Goal: Information Seeking & Learning: Find contact information

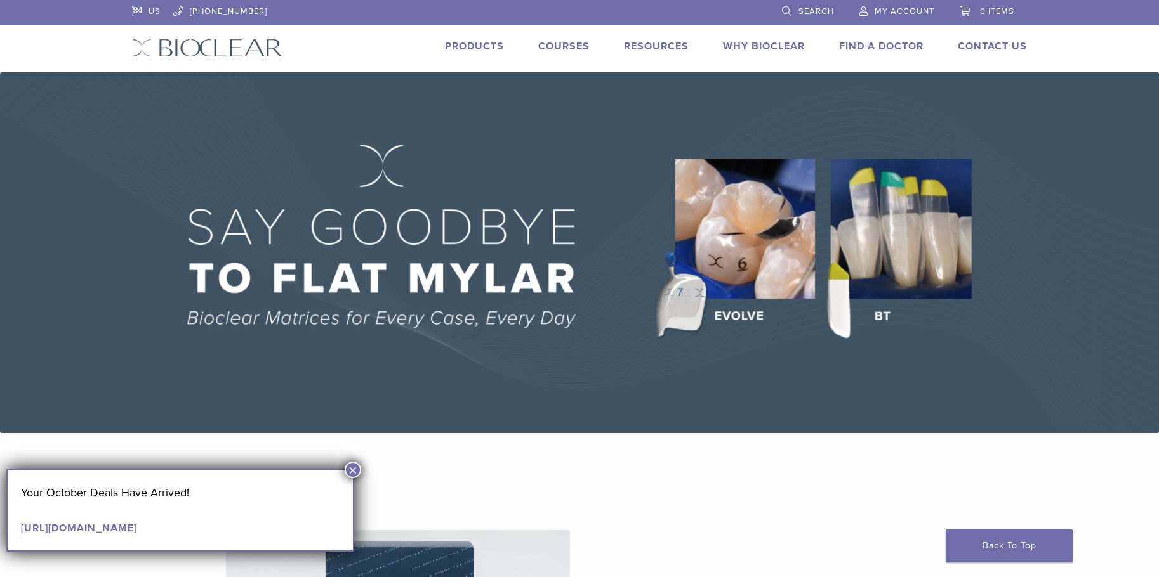
click at [472, 44] on link "Products" at bounding box center [474, 46] width 59 height 13
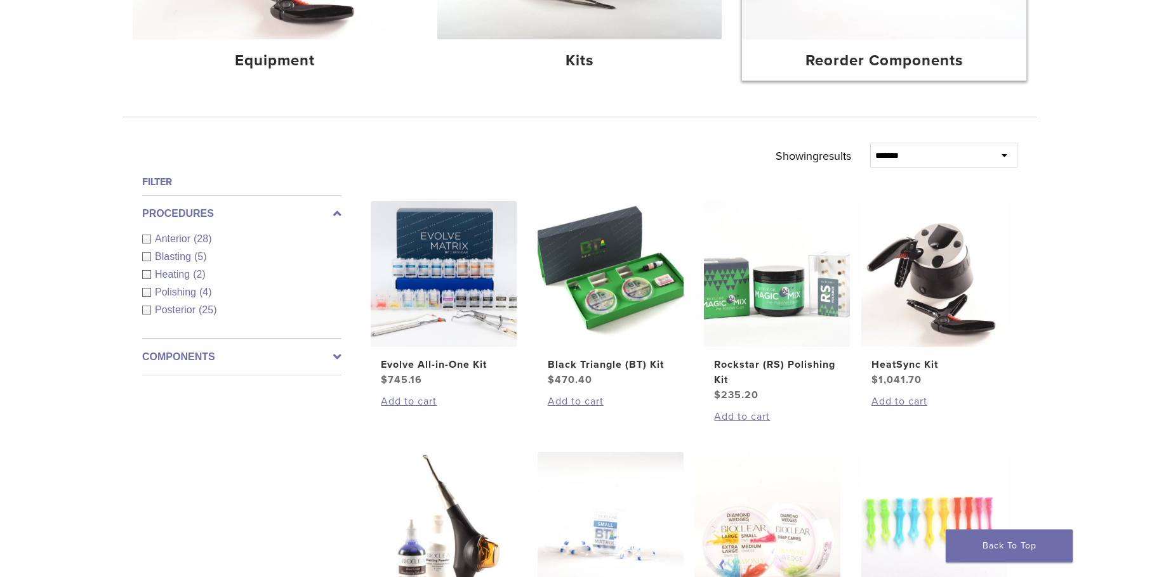
scroll to position [571, 0]
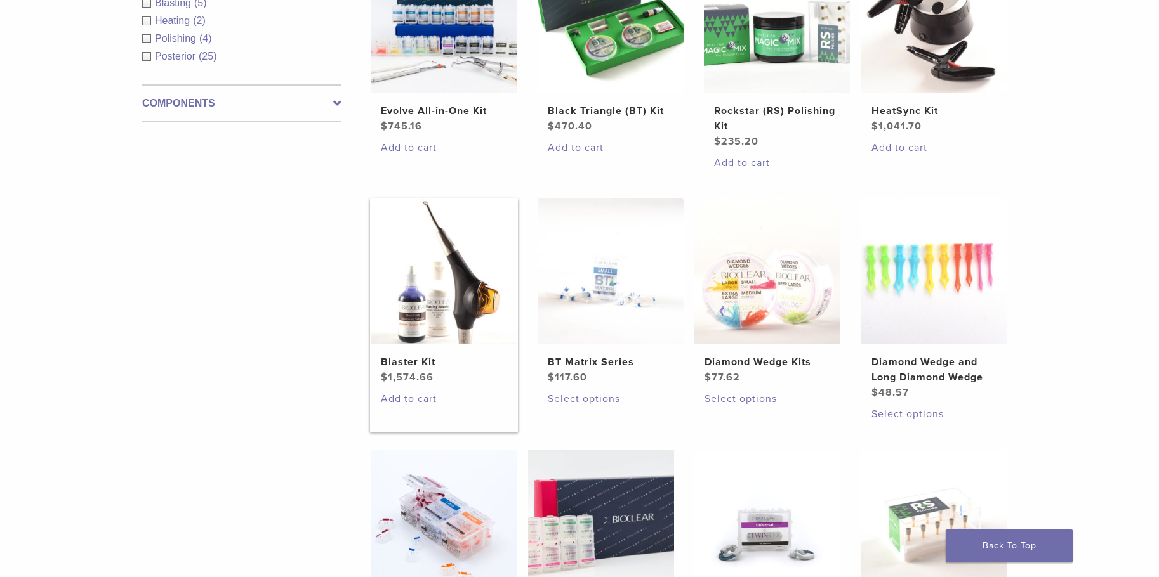
click at [415, 314] on img at bounding box center [444, 272] width 146 height 146
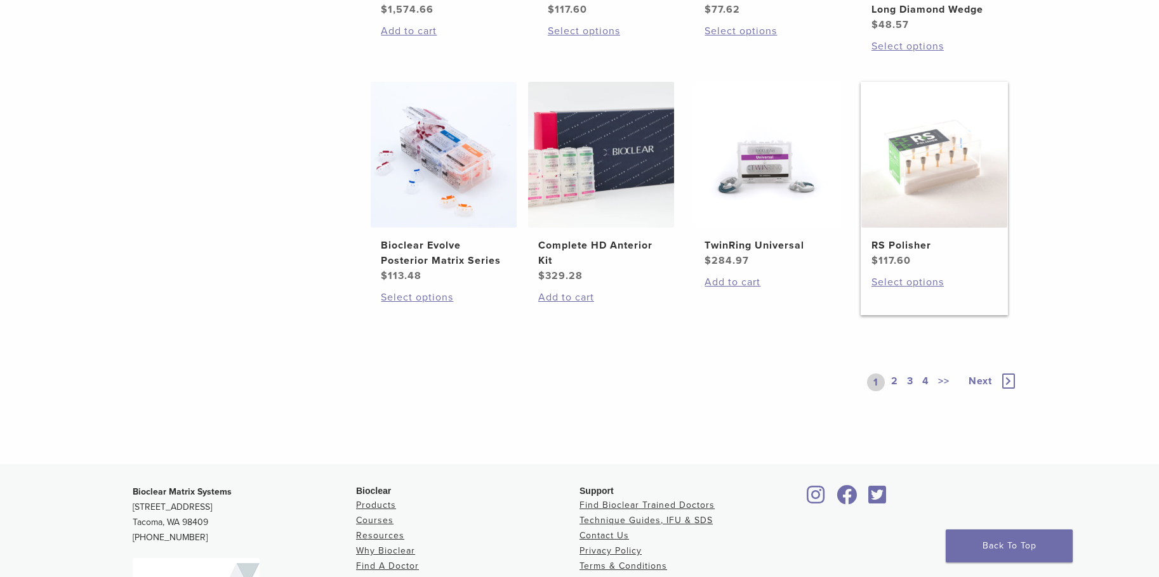
scroll to position [952, 0]
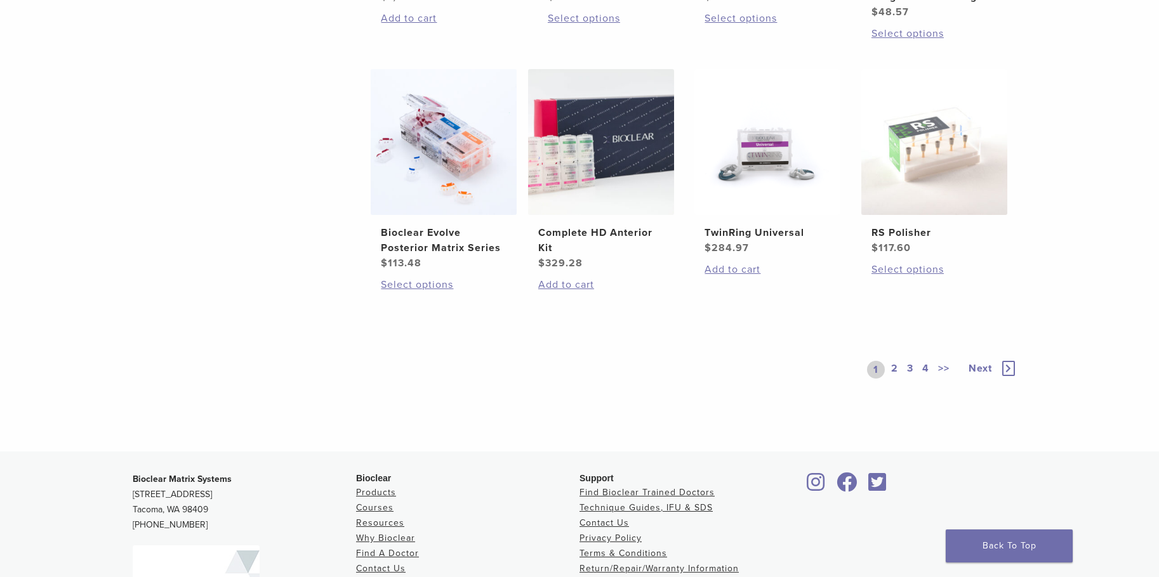
click at [980, 364] on span "Next" at bounding box center [979, 368] width 23 height 13
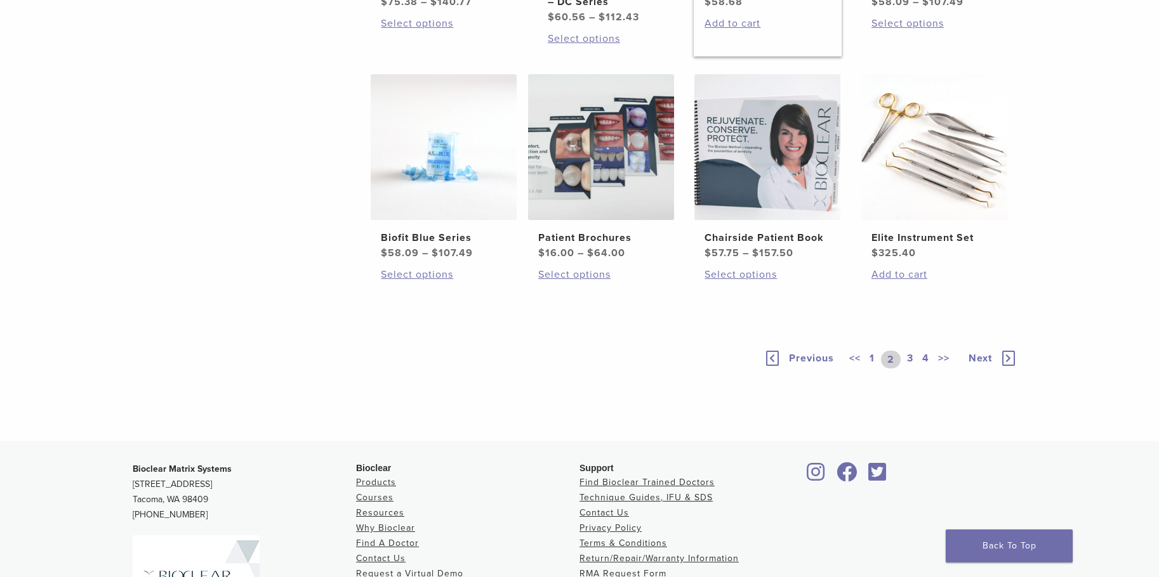
scroll to position [888, 0]
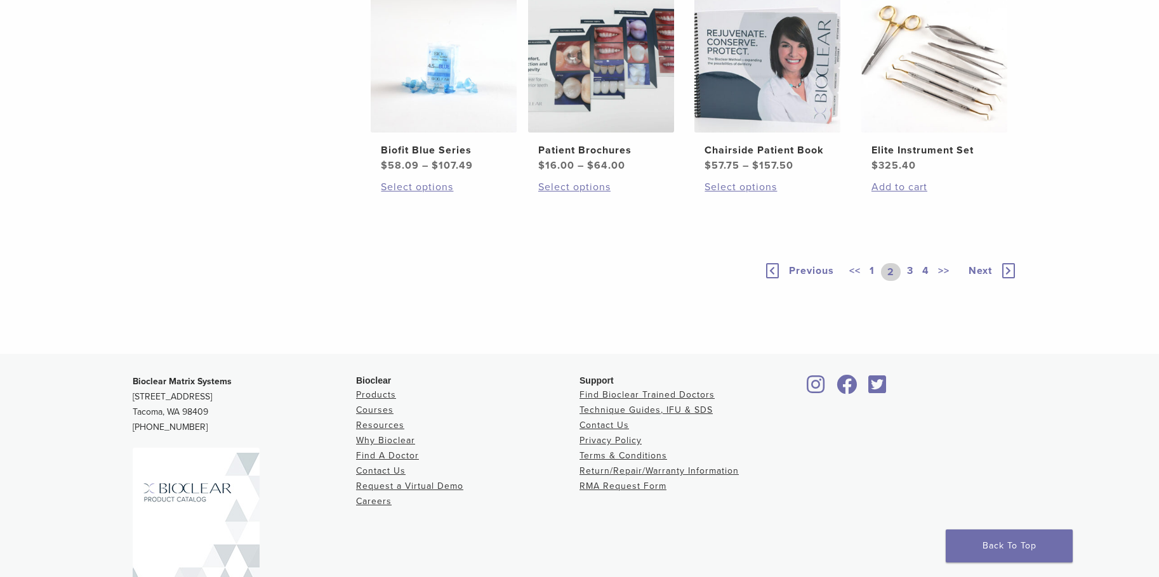
click at [907, 281] on link "3" at bounding box center [909, 272] width 11 height 18
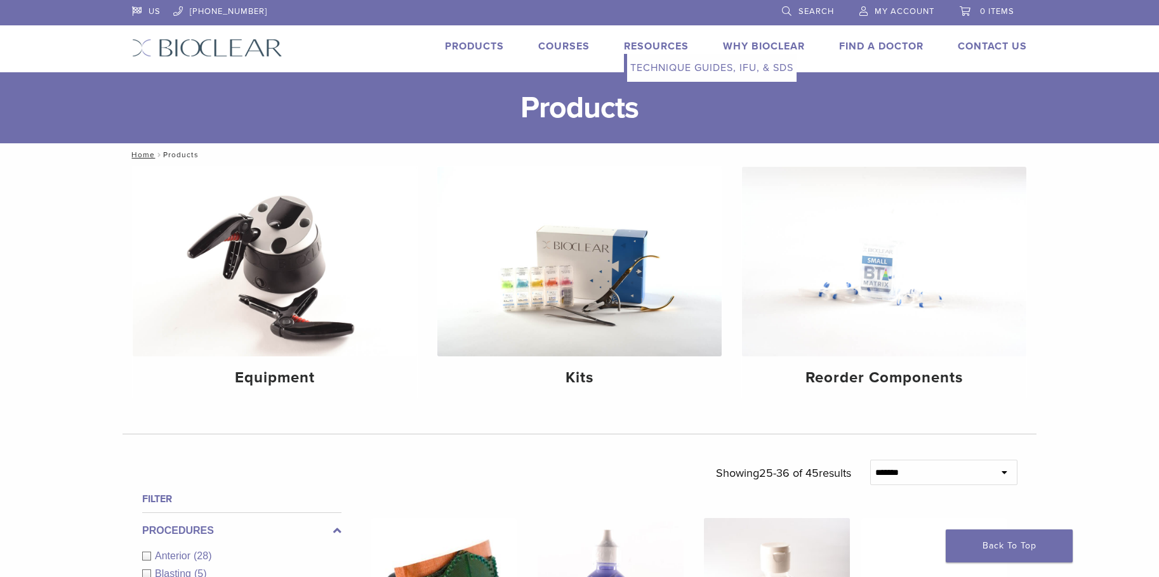
click at [659, 63] on link "Technique Guides, IFU, & SDS" at bounding box center [711, 68] width 169 height 28
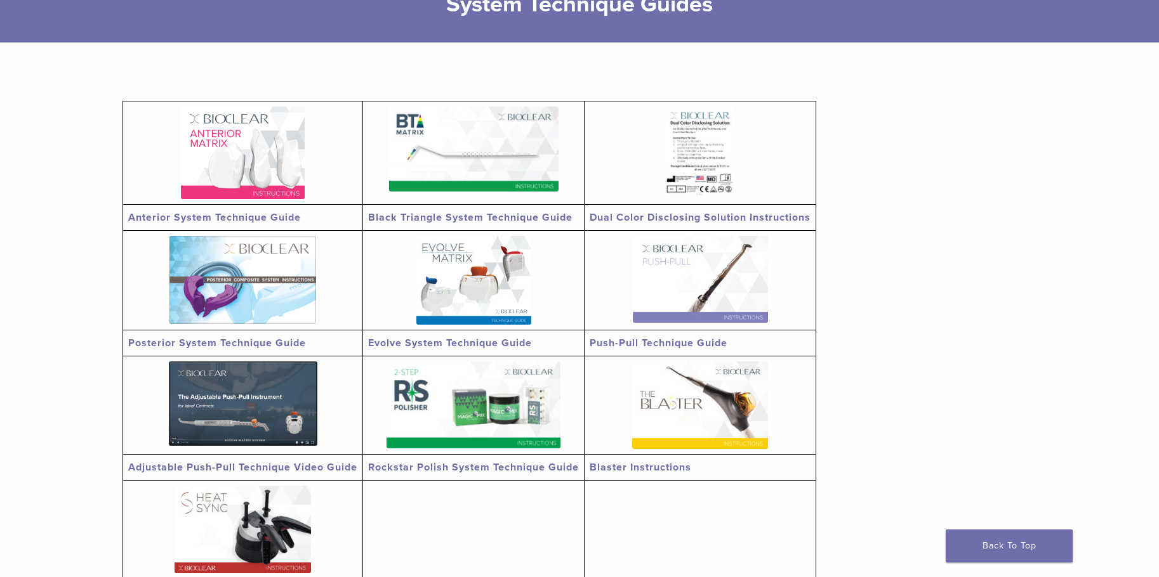
scroll to position [190, 0]
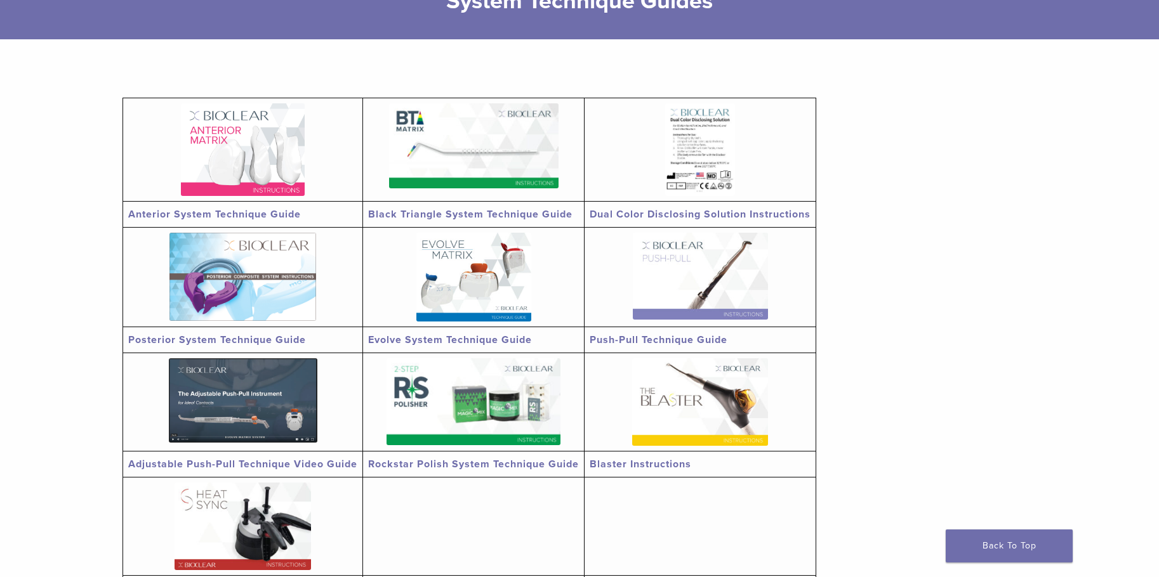
click at [666, 425] on img at bounding box center [700, 403] width 136 height 88
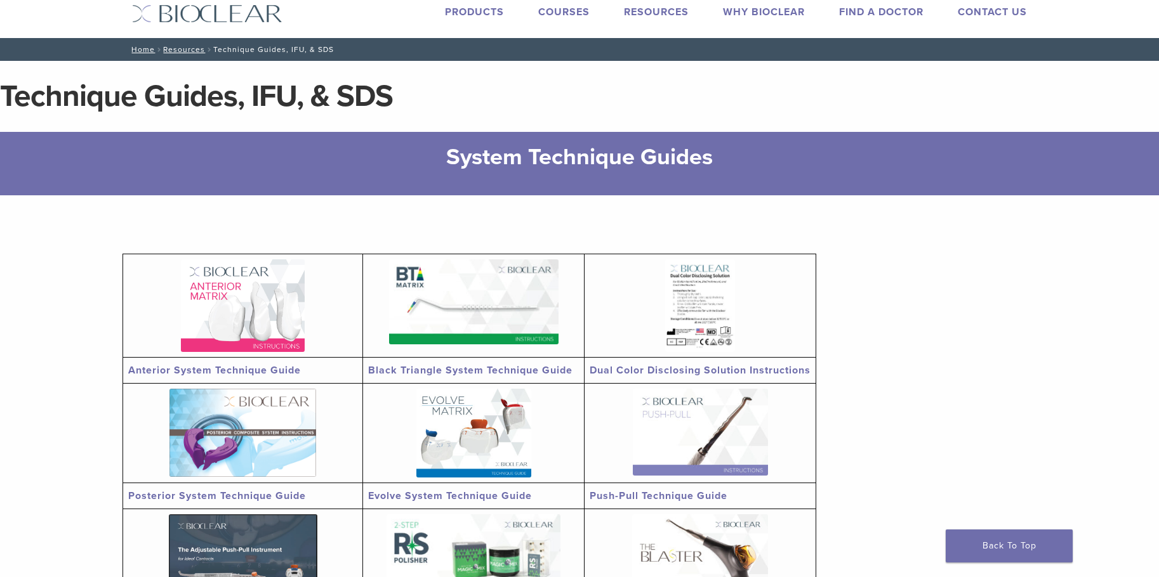
scroll to position [0, 0]
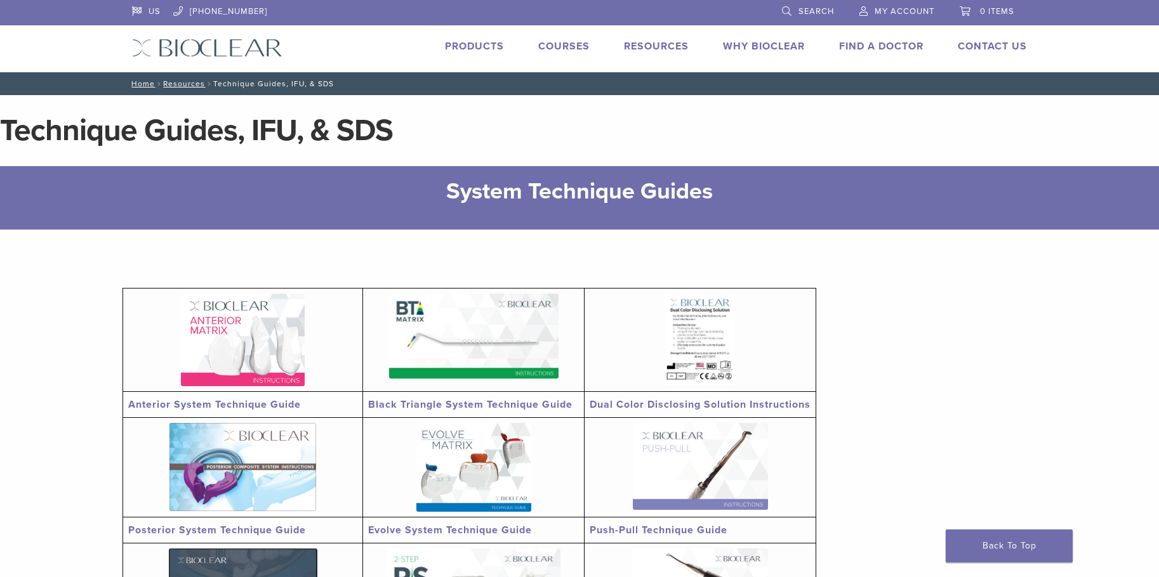
click at [571, 40] on link "Courses" at bounding box center [563, 46] width 51 height 13
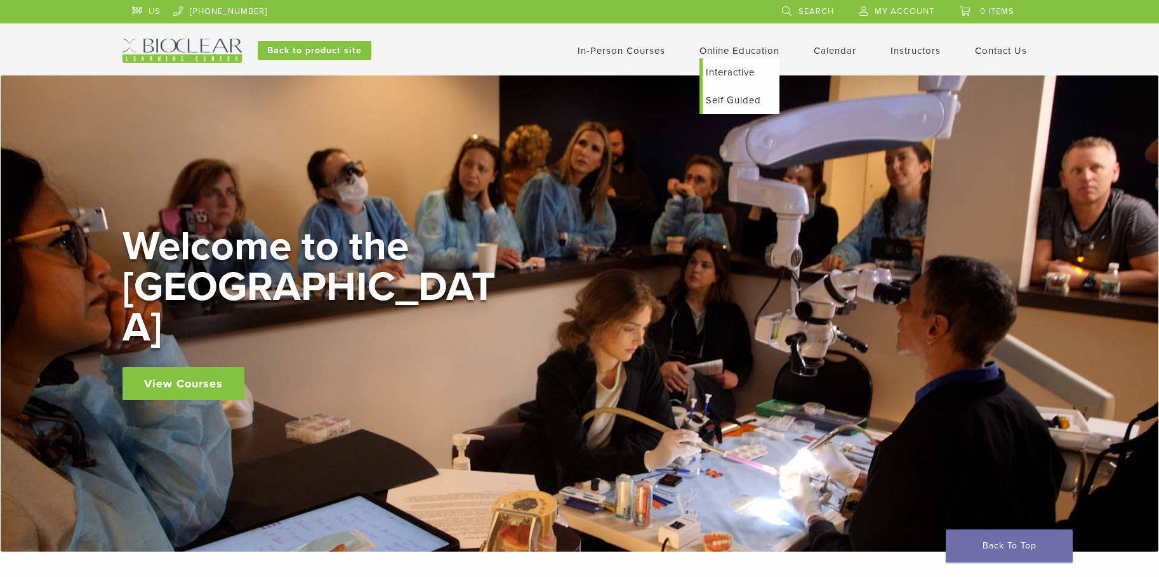
click at [731, 97] on link "Self Guided" at bounding box center [740, 100] width 77 height 28
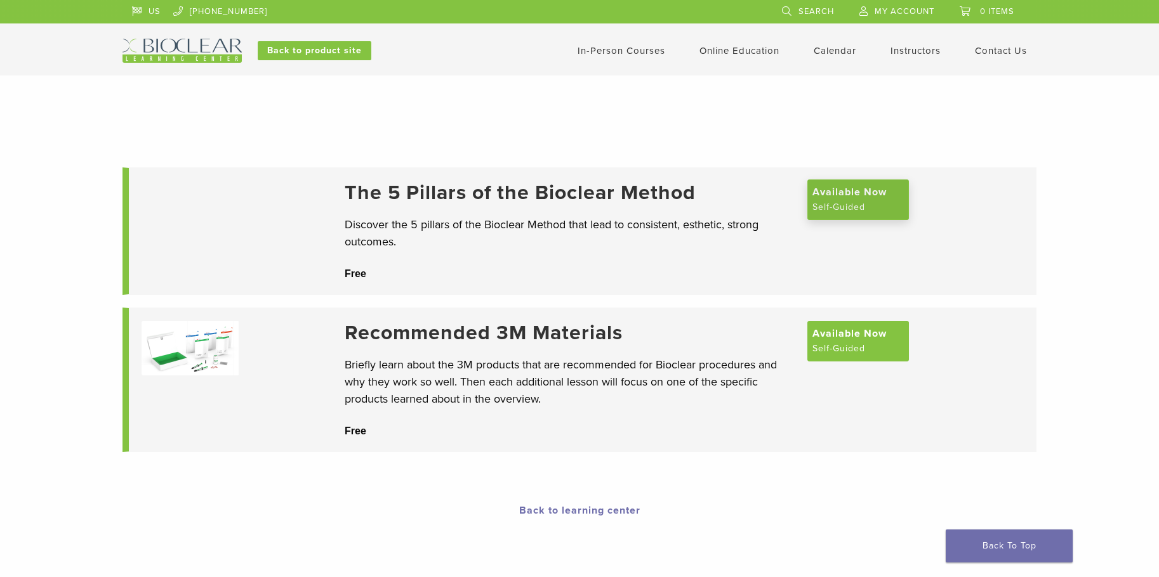
click at [857, 198] on span "Available Now" at bounding box center [849, 192] width 74 height 15
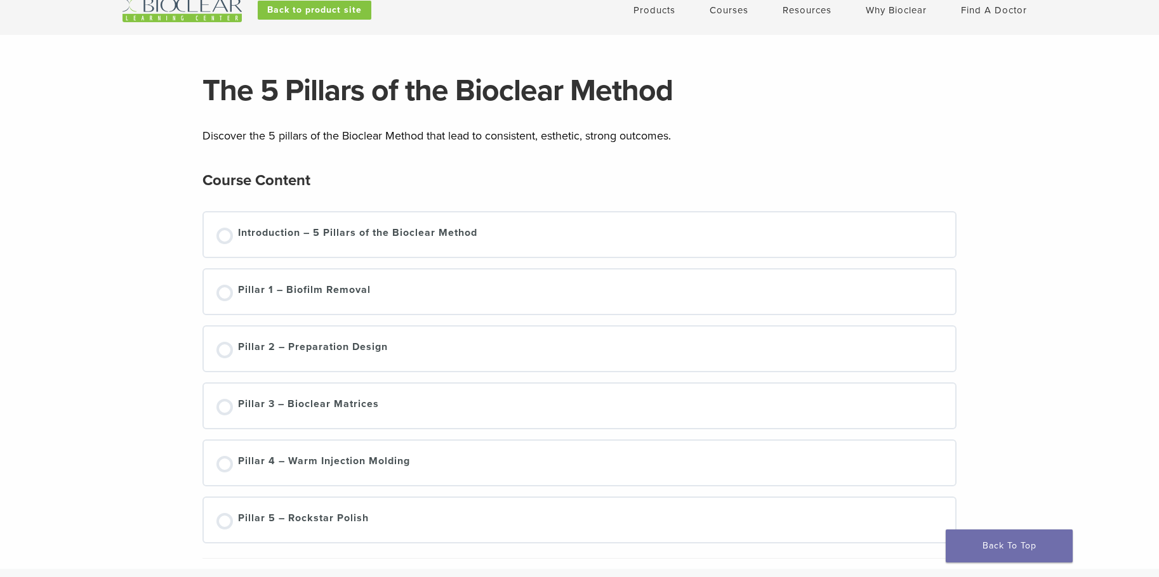
scroll to position [127, 0]
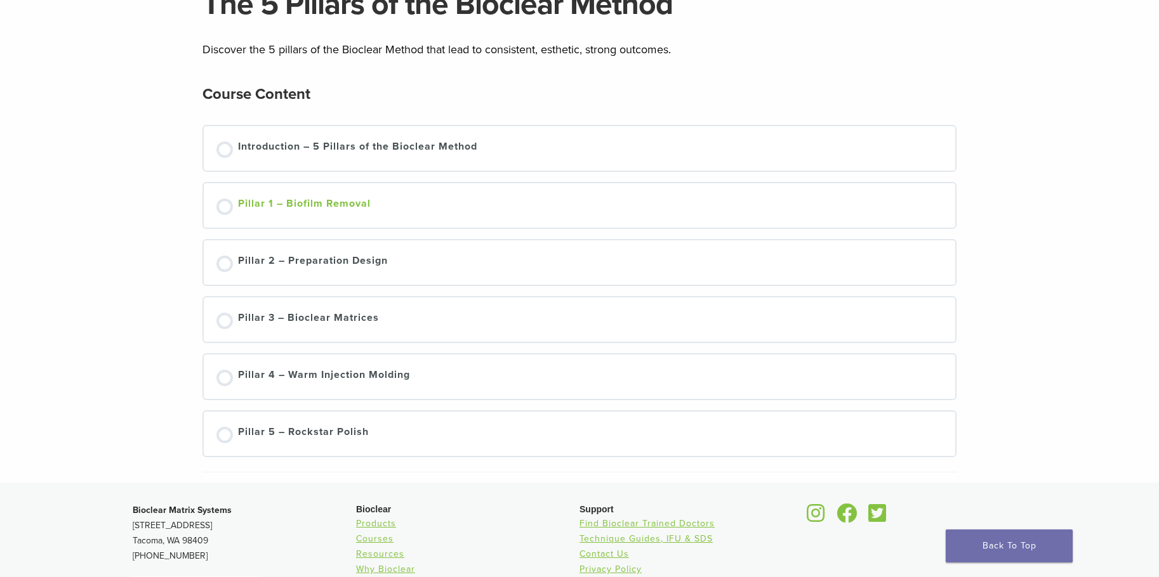
click at [298, 201] on div "Pillar 1 – Biofilm Removal" at bounding box center [304, 205] width 133 height 19
click at [378, 147] on div "Introduction – 5 Pillars of the Bioclear Method" at bounding box center [357, 148] width 239 height 19
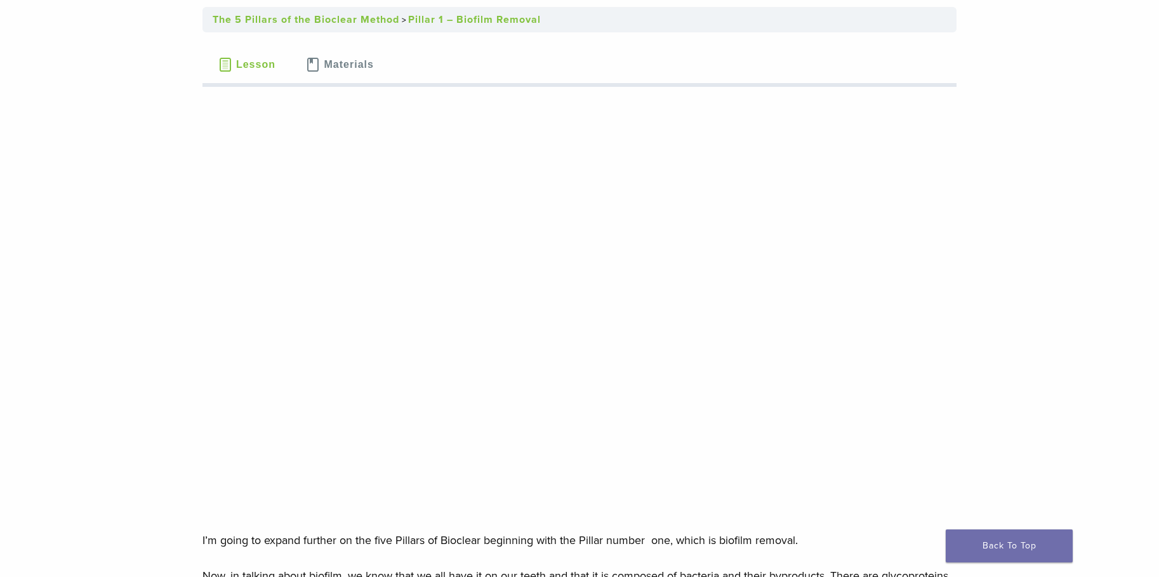
scroll to position [127, 0]
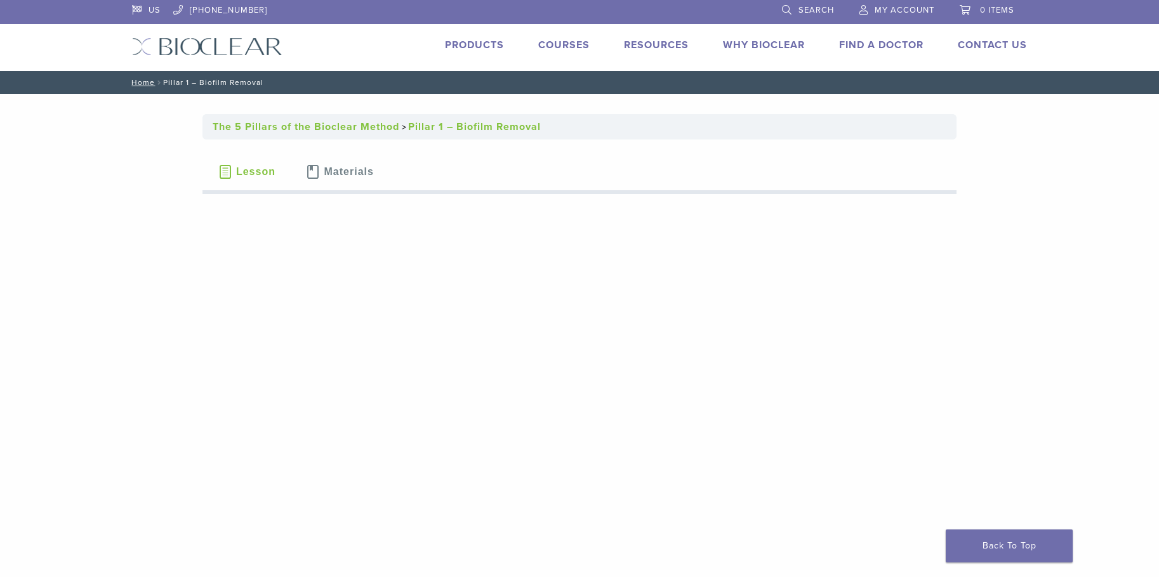
scroll to position [0, 0]
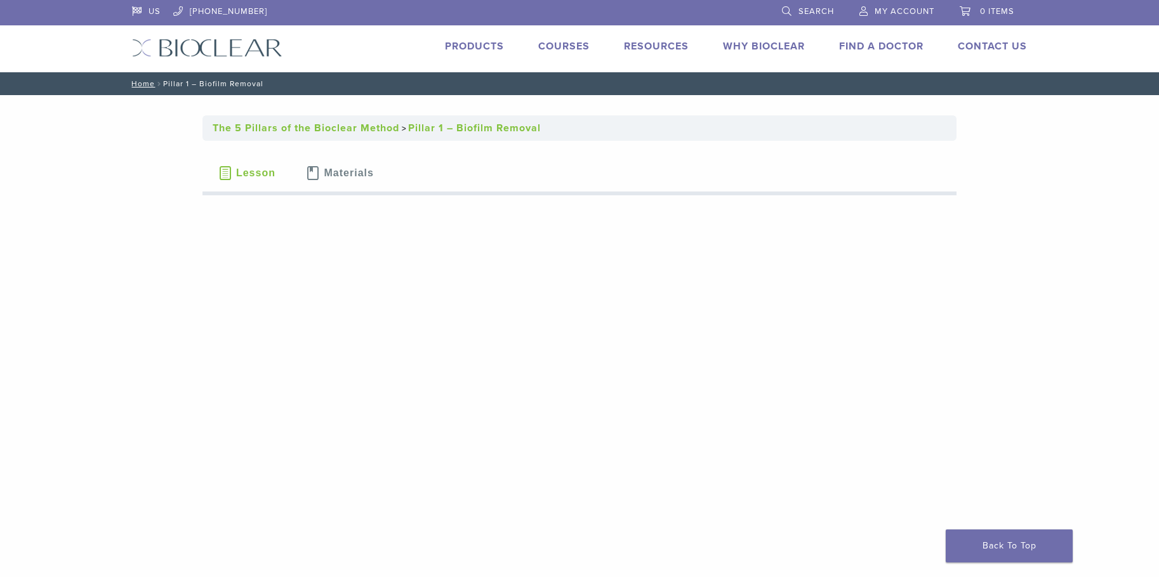
click at [263, 171] on span "Lesson" at bounding box center [255, 173] width 39 height 10
click at [246, 41] on img at bounding box center [207, 48] width 150 height 18
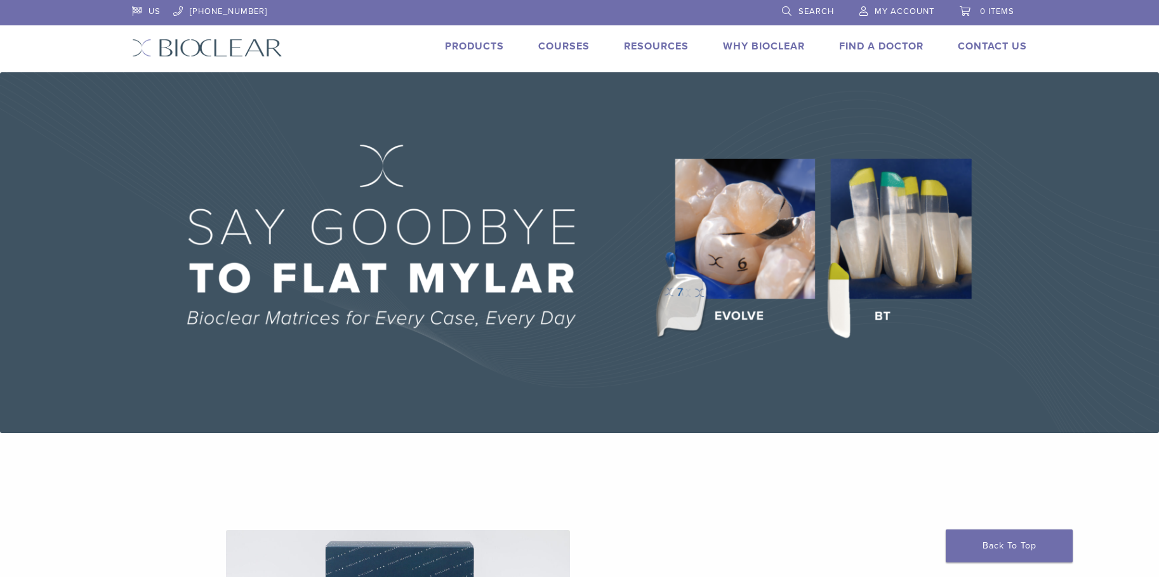
click at [875, 45] on link "Find A Doctor" at bounding box center [881, 46] width 84 height 13
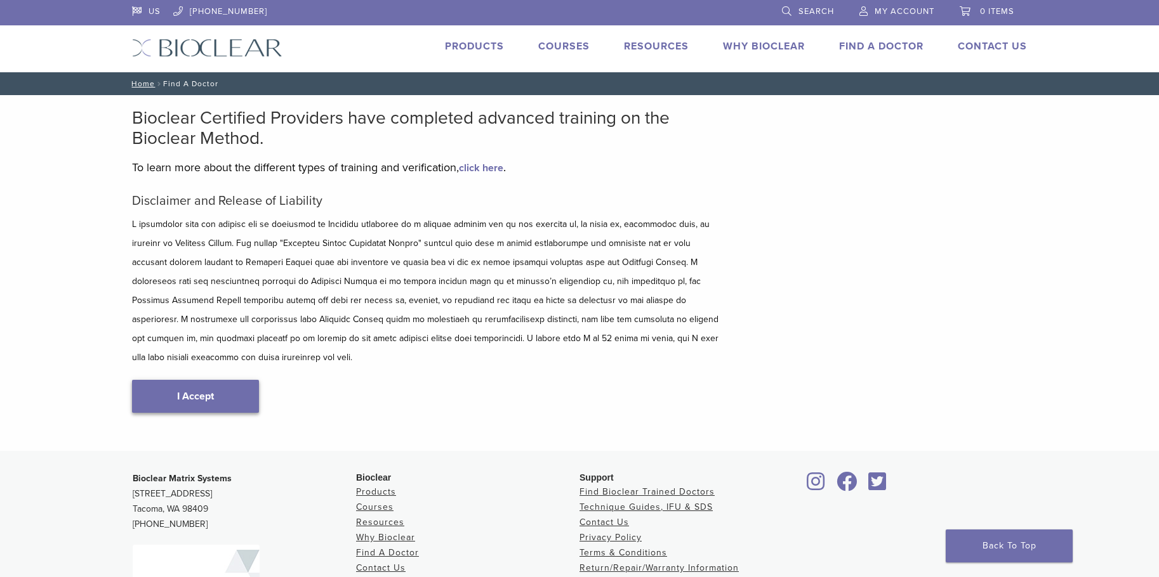
click at [208, 380] on link "I Accept" at bounding box center [195, 396] width 127 height 33
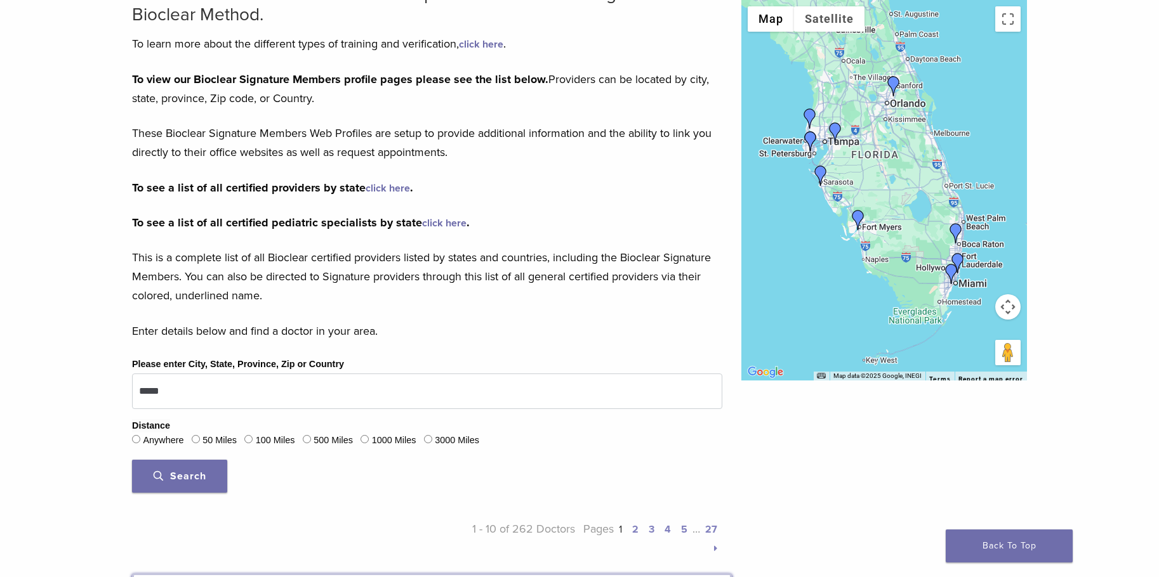
scroll to position [127, 0]
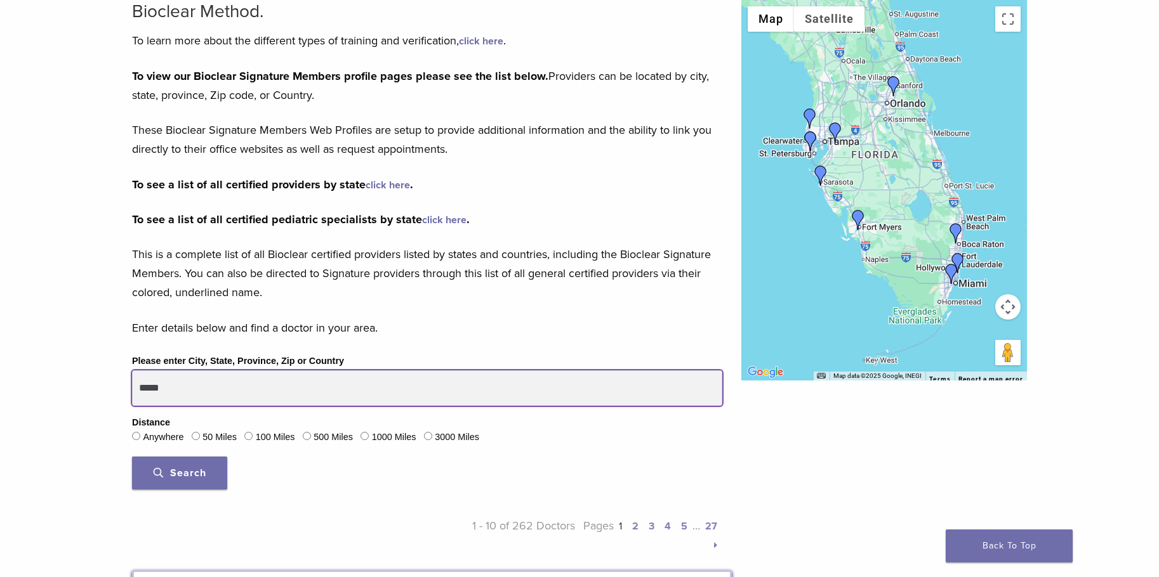
drag, startPoint x: 213, startPoint y: 390, endPoint x: 72, endPoint y: 382, distance: 140.4
type input "*****"
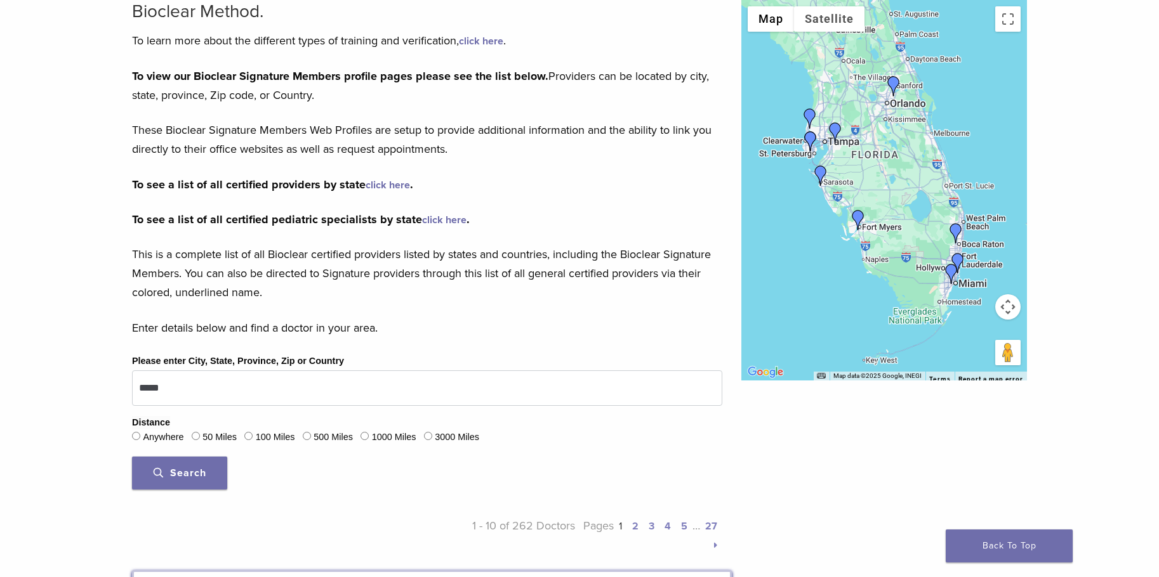
click at [184, 474] on span "Search" at bounding box center [180, 473] width 53 height 13
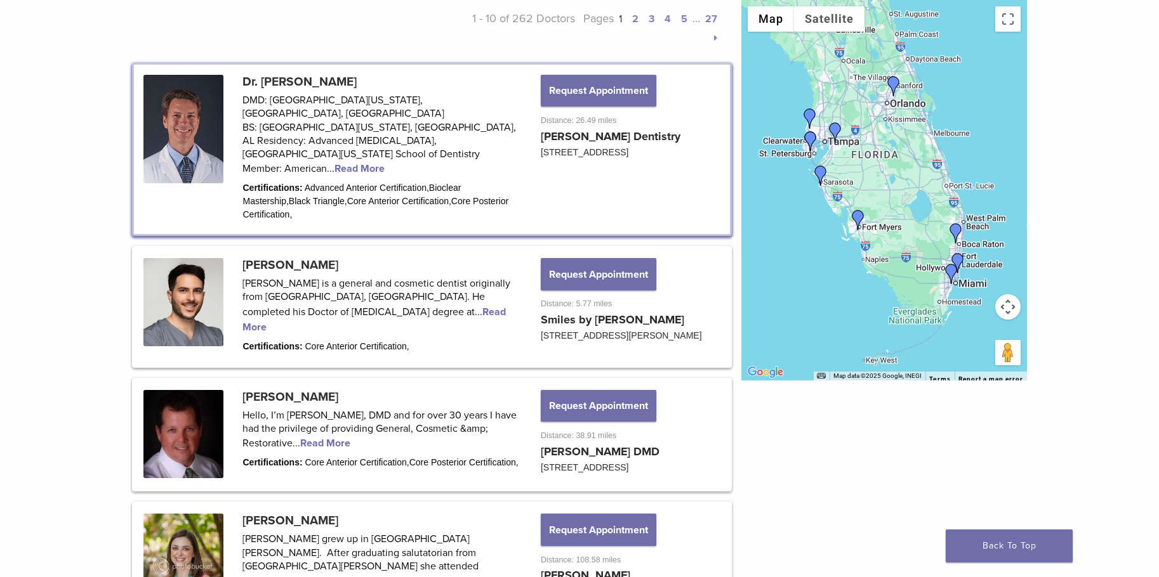
scroll to position [698, 0]
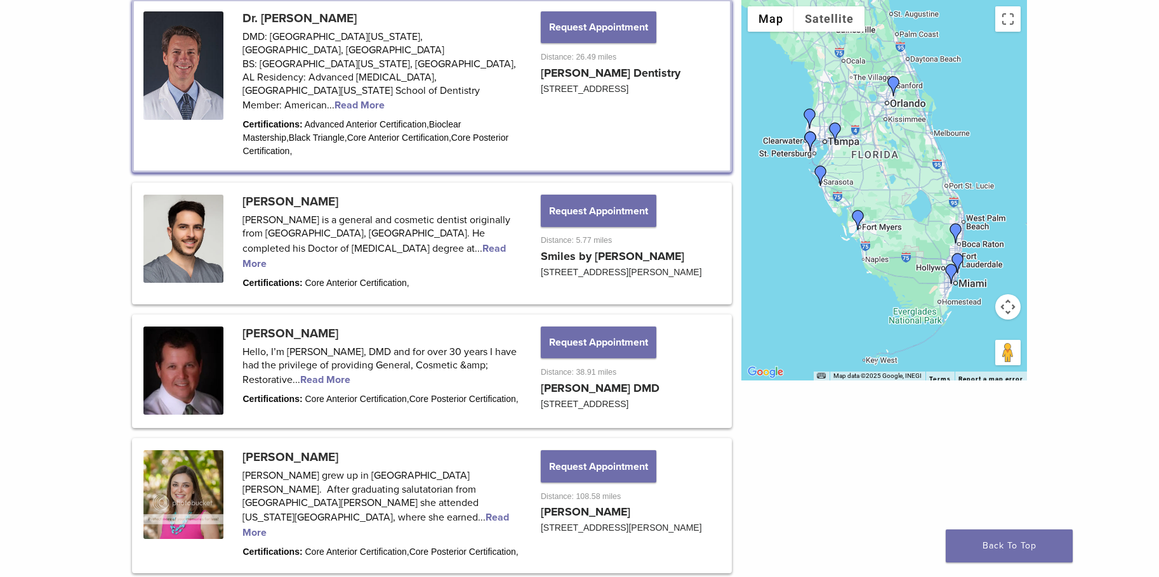
click at [955, 227] on img "Dr. Armando Ponte" at bounding box center [955, 233] width 20 height 20
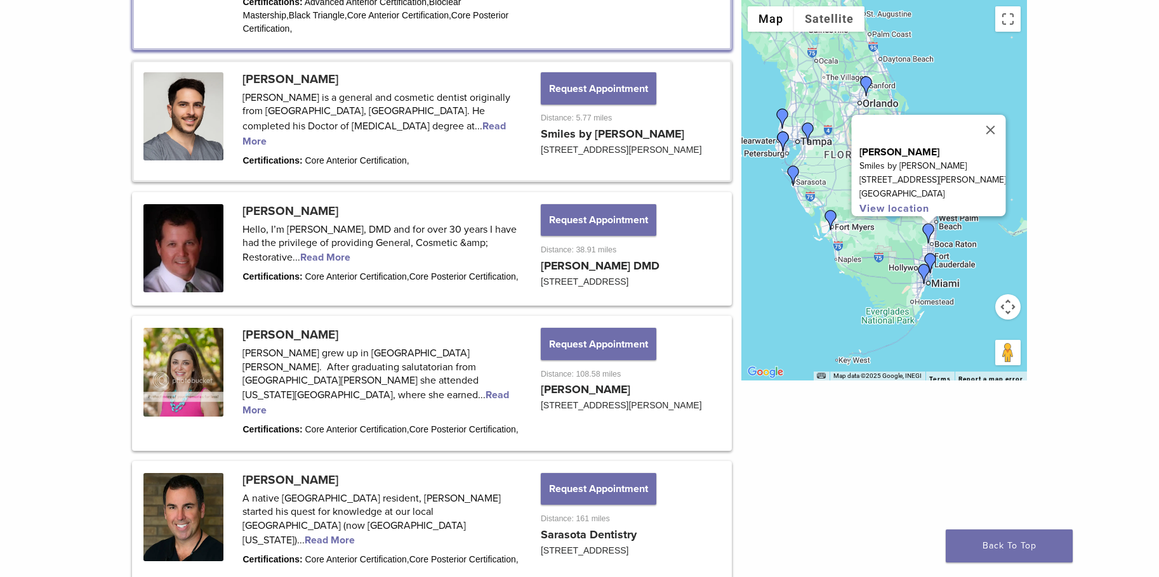
scroll to position [841, 0]
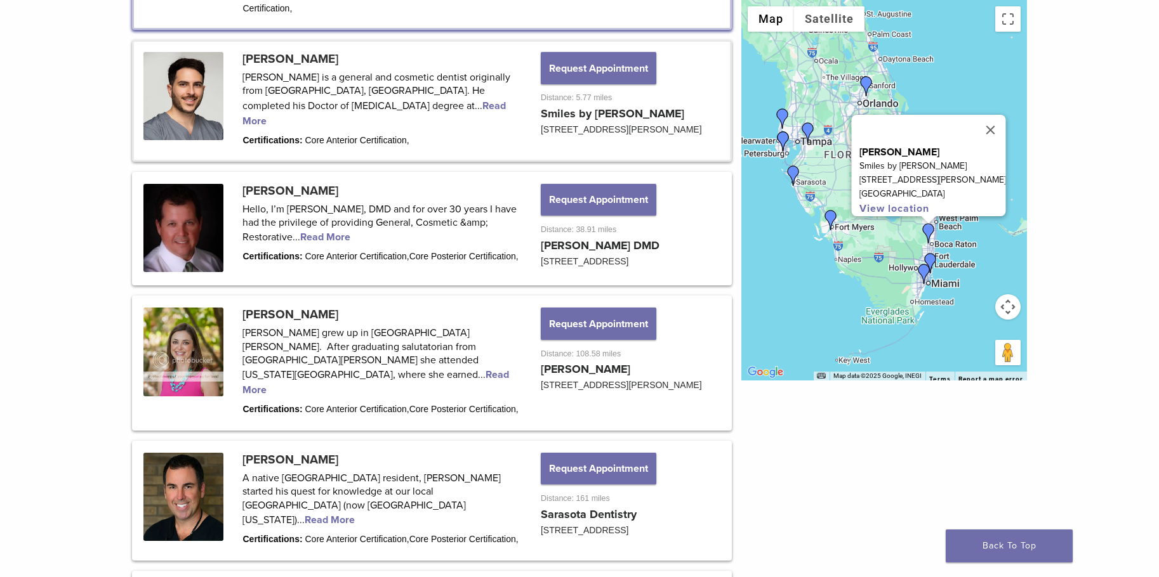
click at [926, 202] on link "View location" at bounding box center [894, 208] width 70 height 13
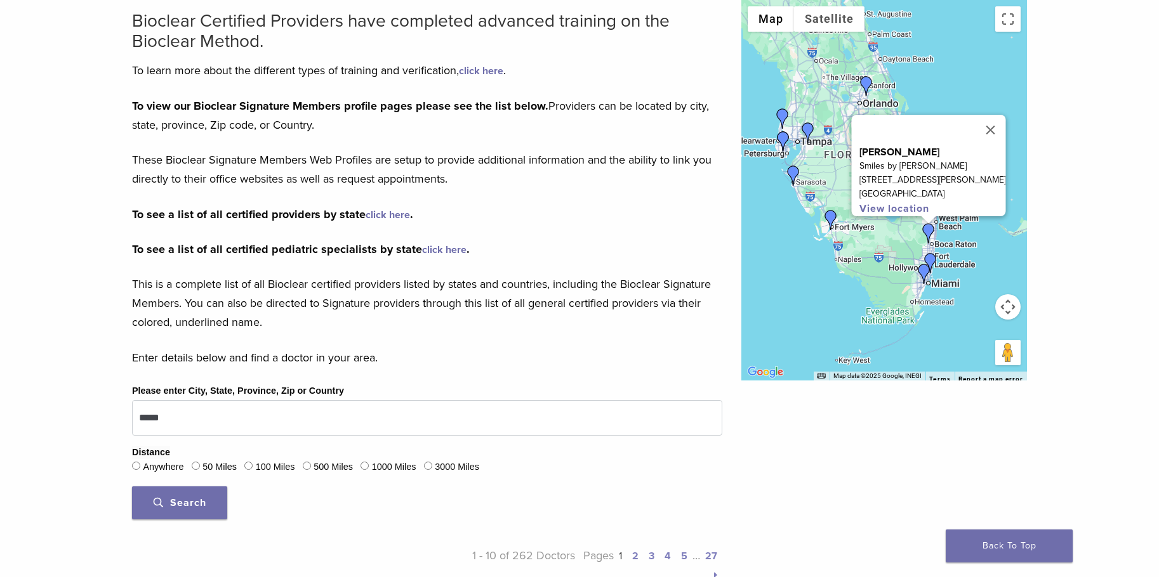
scroll to position [0, 0]
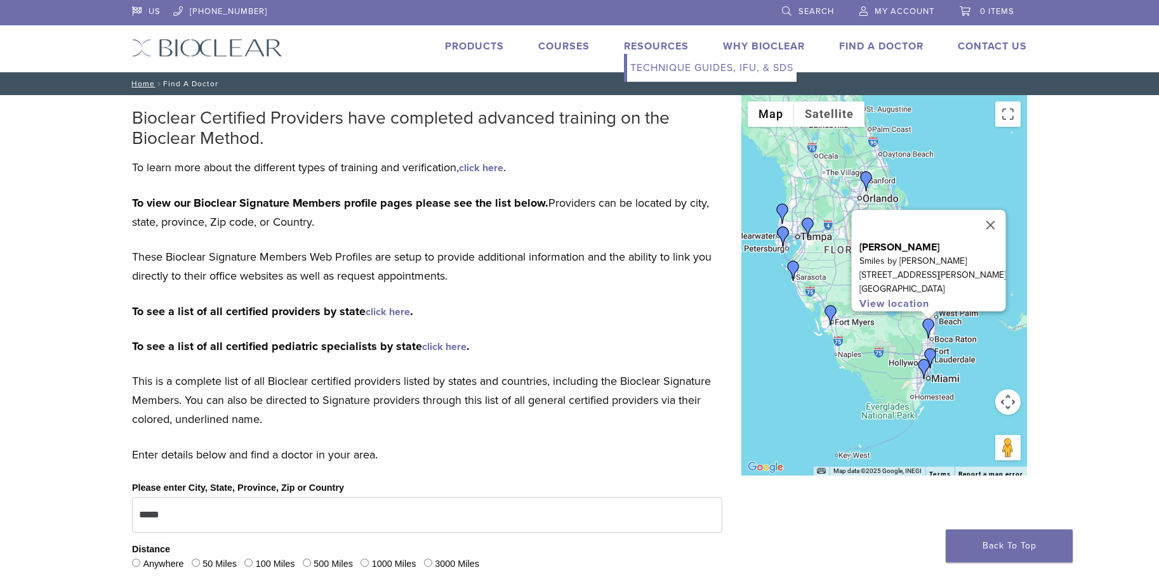
click at [658, 62] on link "Technique Guides, IFU, & SDS" at bounding box center [711, 68] width 169 height 28
